Goal: Task Accomplishment & Management: Use online tool/utility

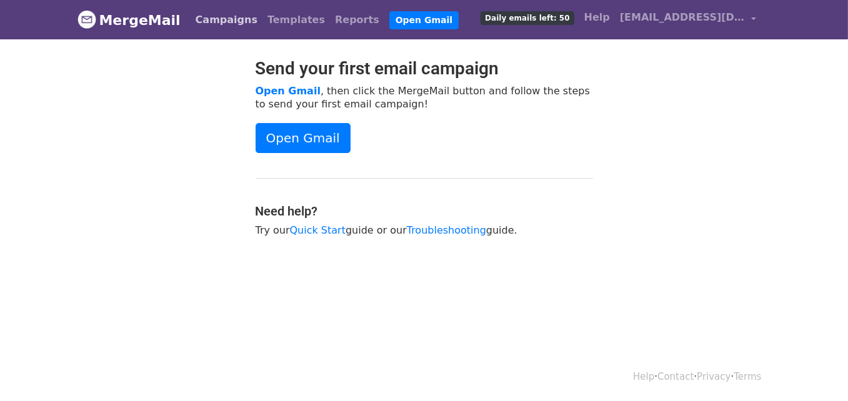
click at [212, 19] on link "Campaigns" at bounding box center [226, 19] width 72 height 25
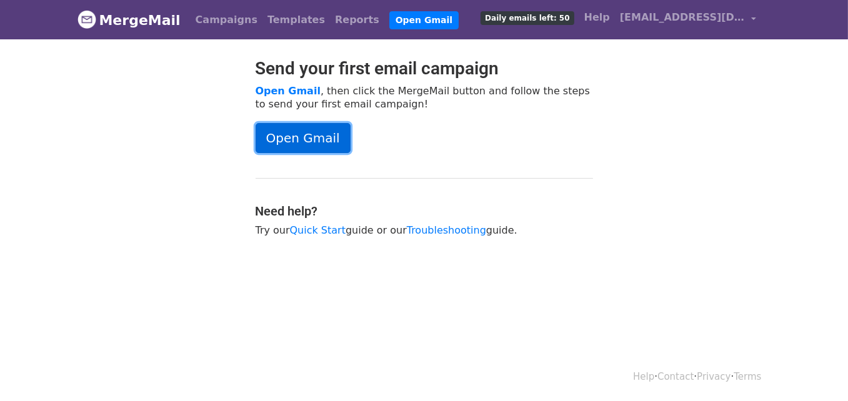
click at [315, 142] on link "Open Gmail" at bounding box center [302, 138] width 95 height 30
click at [572, 16] on span "Daily emails left: 50" at bounding box center [526, 18] width 93 height 14
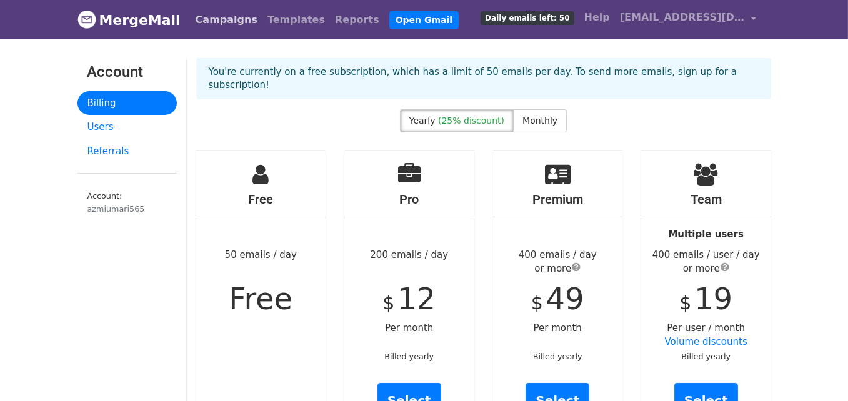
click at [226, 11] on link "Campaigns" at bounding box center [226, 19] width 72 height 25
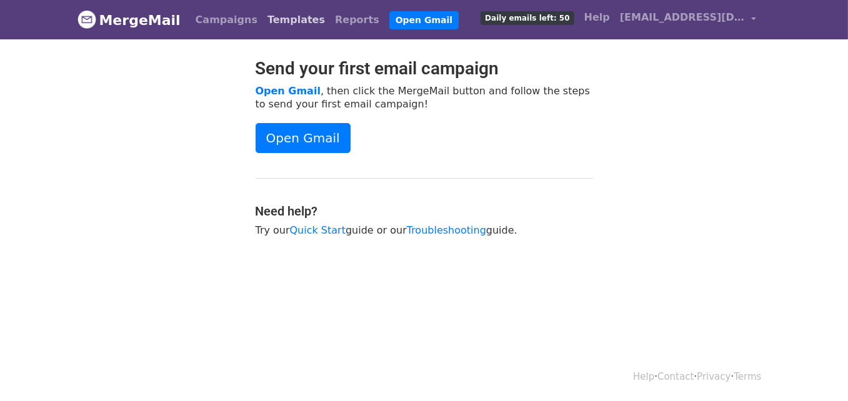
click at [277, 21] on link "Templates" at bounding box center [295, 19] width 67 height 25
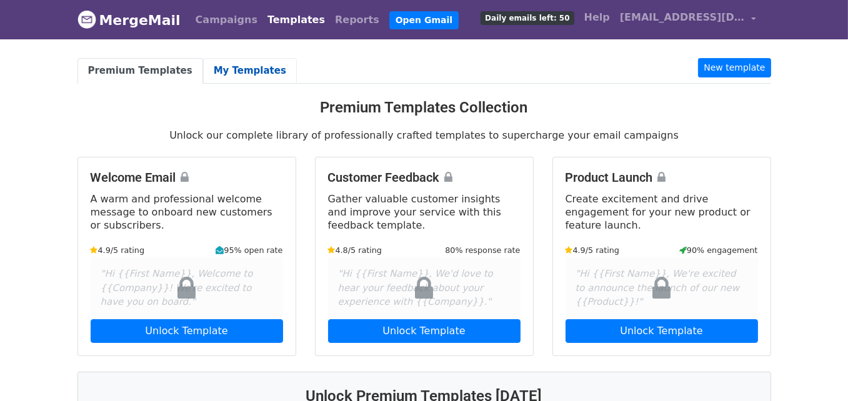
click at [227, 66] on link "My Templates" at bounding box center [250, 71] width 94 height 26
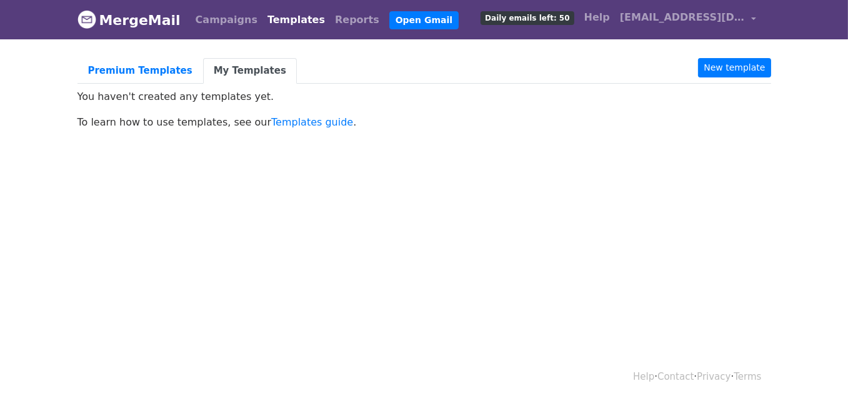
click at [310, 134] on body "MergeMail Campaigns Templates Reports Open Gmail Daily emails left: 50 Help azm…" at bounding box center [424, 92] width 848 height 185
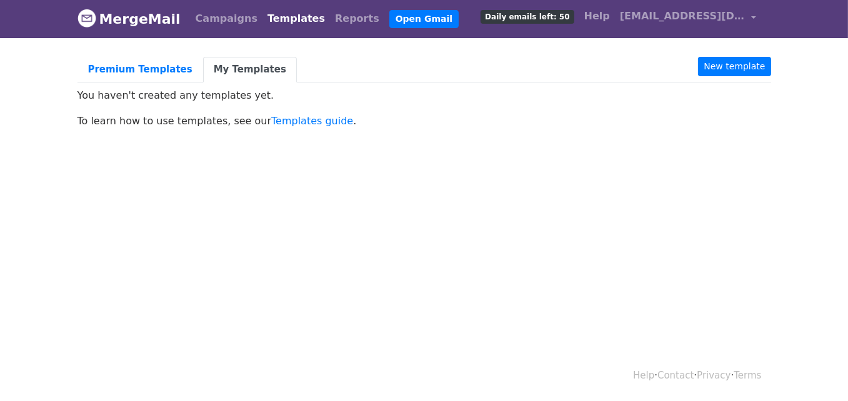
scroll to position [1, 0]
click at [759, 62] on link "New template" at bounding box center [734, 66] width 72 height 19
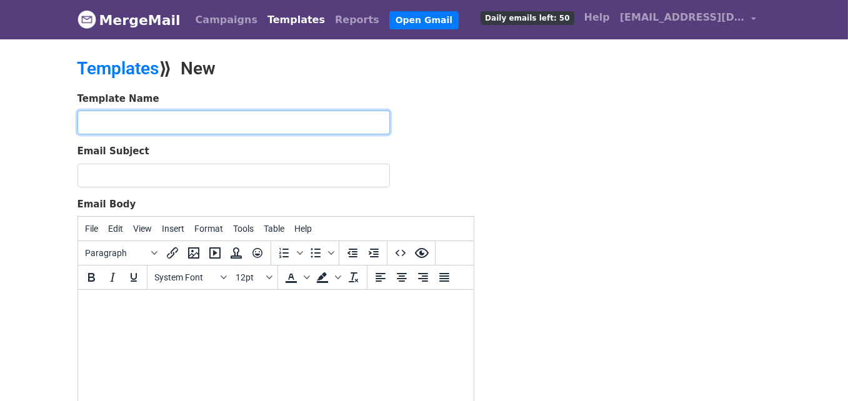
click at [298, 130] on input "text" at bounding box center [233, 123] width 312 height 24
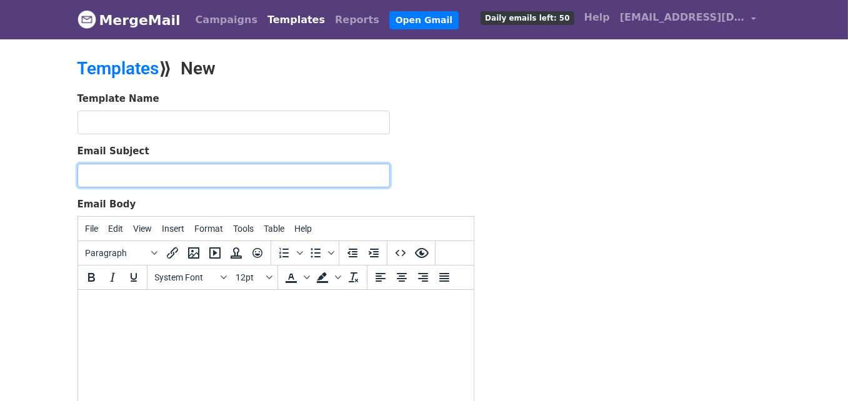
click at [270, 166] on input "Email Subject" at bounding box center [233, 176] width 312 height 24
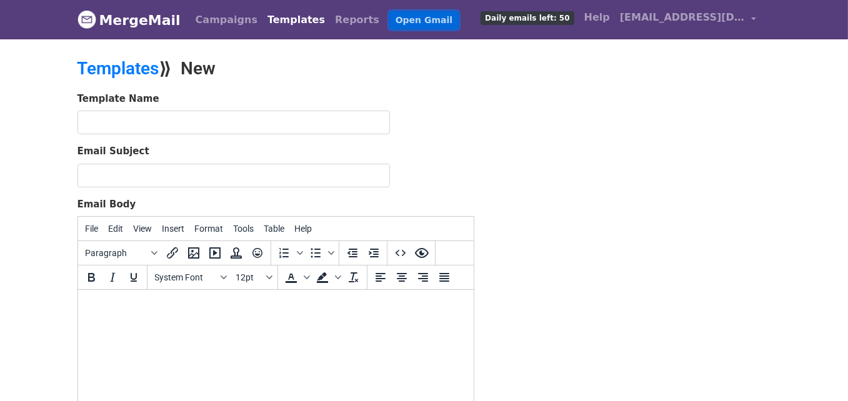
click at [389, 22] on link "Open Gmail" at bounding box center [423, 20] width 69 height 18
